Goal: Information Seeking & Learning: Find specific page/section

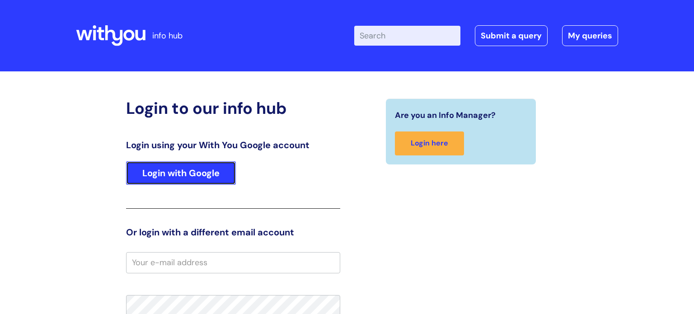
click at [199, 168] on link "Login with Google" at bounding box center [181, 173] width 110 height 24
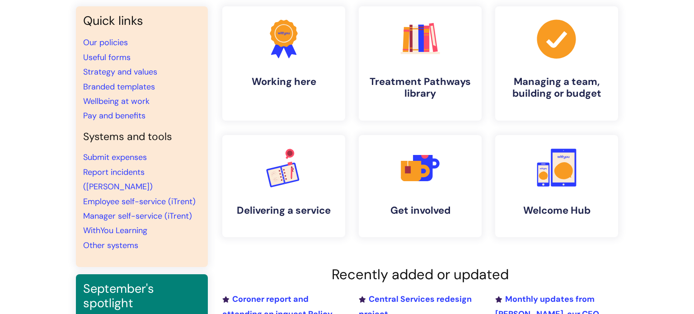
scroll to position [74, 0]
click at [113, 170] on link "Report incidents (Ulysses)" at bounding box center [118, 179] width 70 height 25
click at [133, 116] on link "Pay and benefits" at bounding box center [114, 115] width 62 height 11
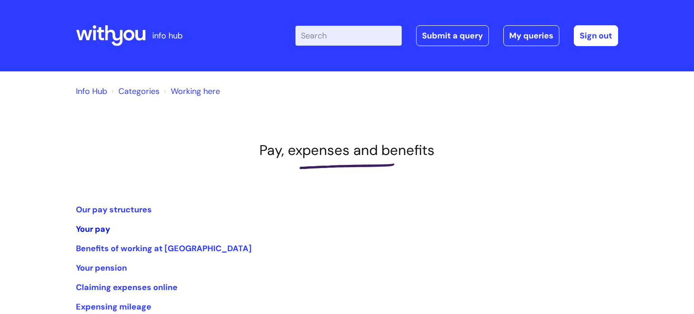
click at [96, 230] on link "Your pay" at bounding box center [93, 229] width 34 height 11
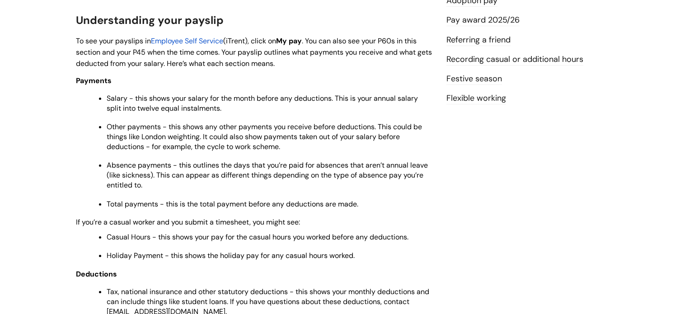
scroll to position [320, 0]
